Goal: Complete application form

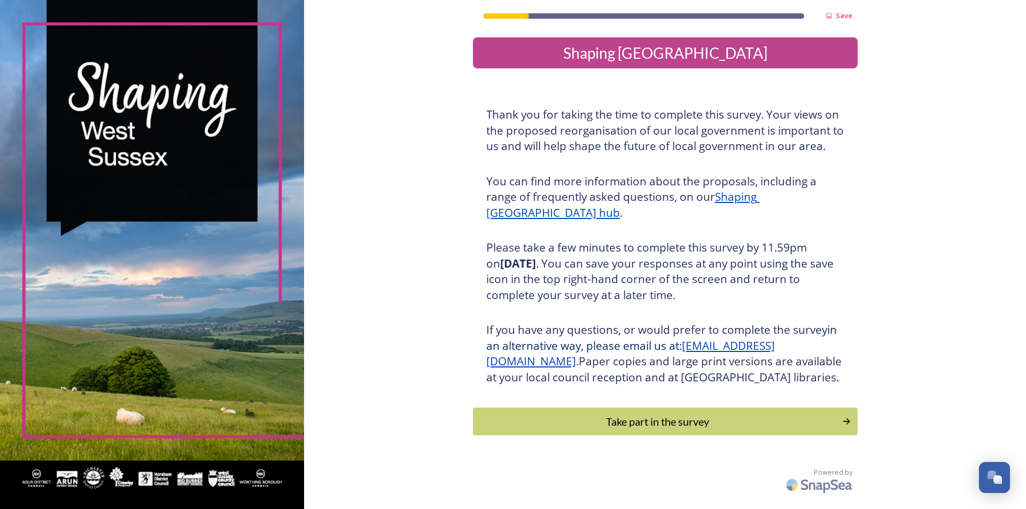
drag, startPoint x: 616, startPoint y: 466, endPoint x: 615, endPoint y: 440, distance: 26.2
click at [616, 464] on div "Save Shaping [GEOGRAPHIC_DATA] Thank you for taking the time to complete this s…" at bounding box center [665, 249] width 385 height 498
click at [615, 430] on div "Take part in the survey" at bounding box center [657, 422] width 361 height 16
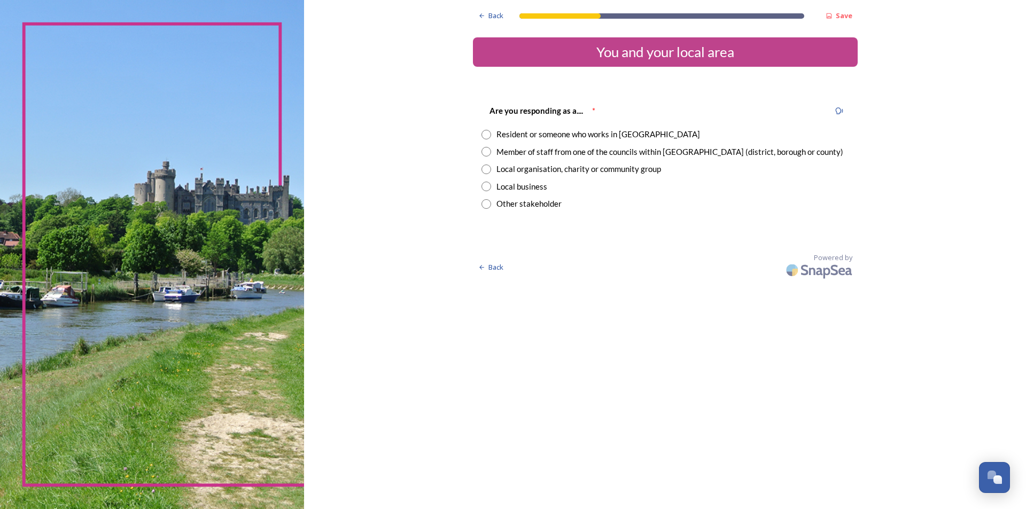
click at [733, 152] on div "Member of staff from one of the councils within [GEOGRAPHIC_DATA] (district, bo…" at bounding box center [669, 152] width 347 height 12
radio input "true"
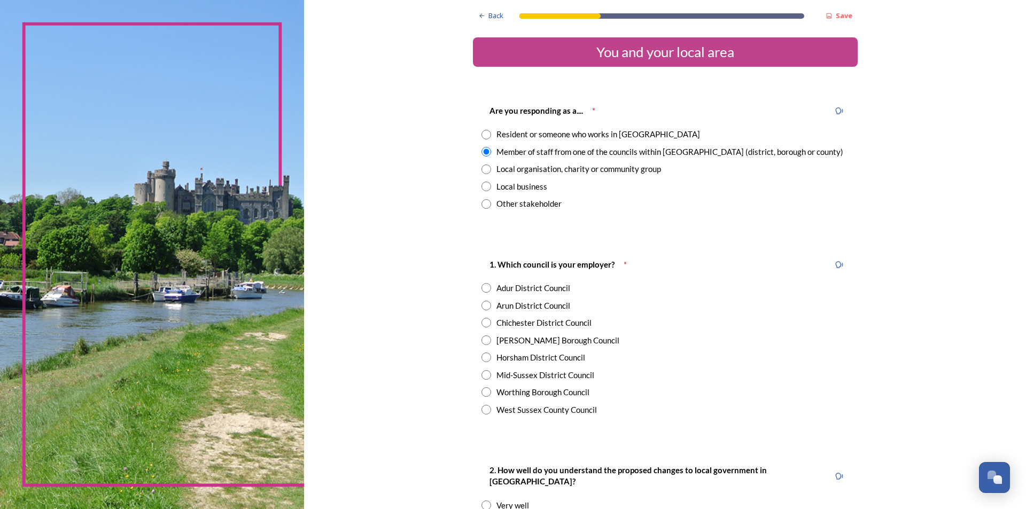
click at [522, 362] on div "Horsham District Council" at bounding box center [540, 358] width 89 height 12
radio input "true"
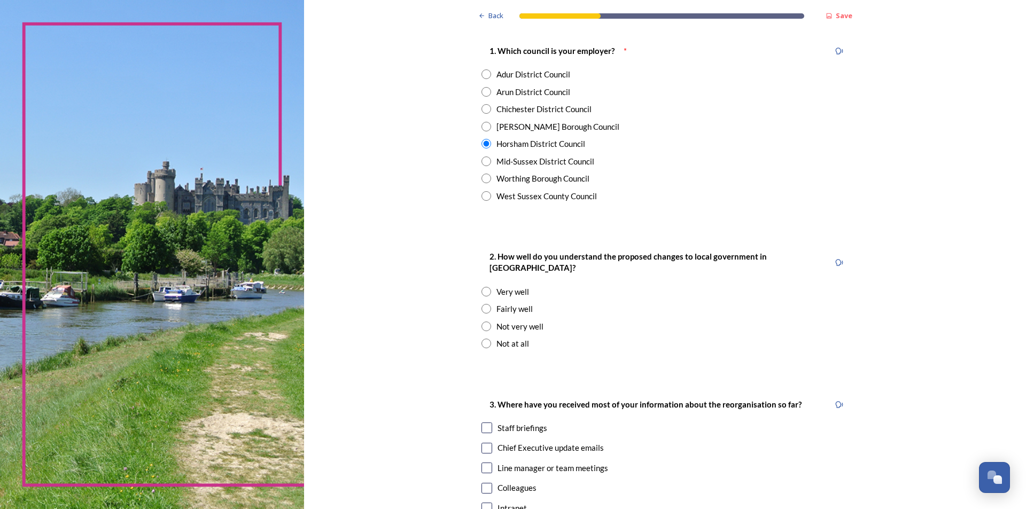
scroll to position [428, 0]
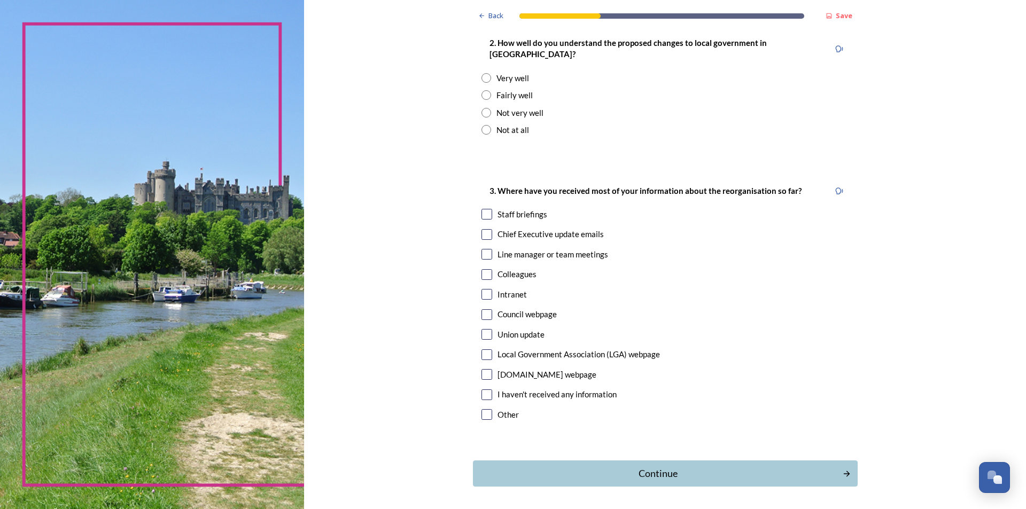
click at [489, 208] on div "Staff briefings" at bounding box center [666, 214] width 368 height 12
checkbox input "true"
click at [485, 90] on input "radio" at bounding box center [487, 95] width 10 height 10
radio input "true"
click at [630, 467] on div "Continue" at bounding box center [658, 474] width 362 height 14
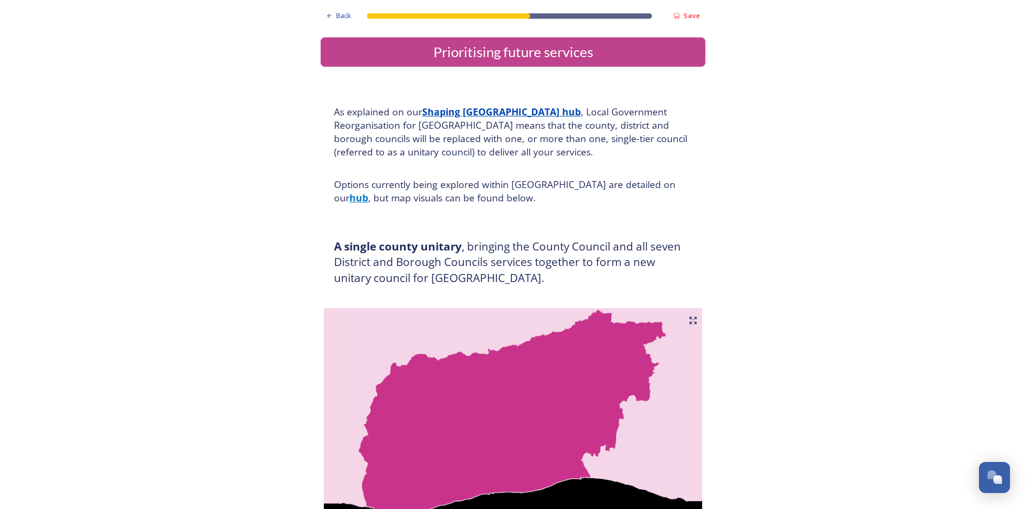
scroll to position [160, 0]
